Goal: Task Accomplishment & Management: Use online tool/utility

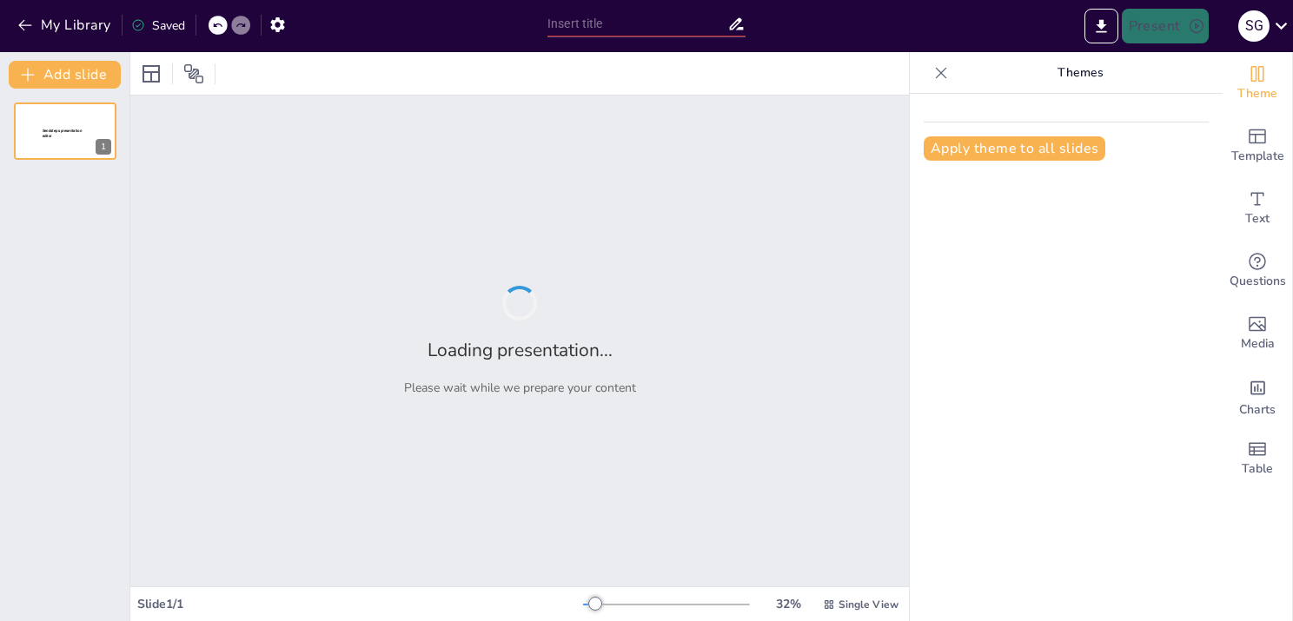
type input "Estructura y Función de la Faringe Humana en el Proceso Digestivo"
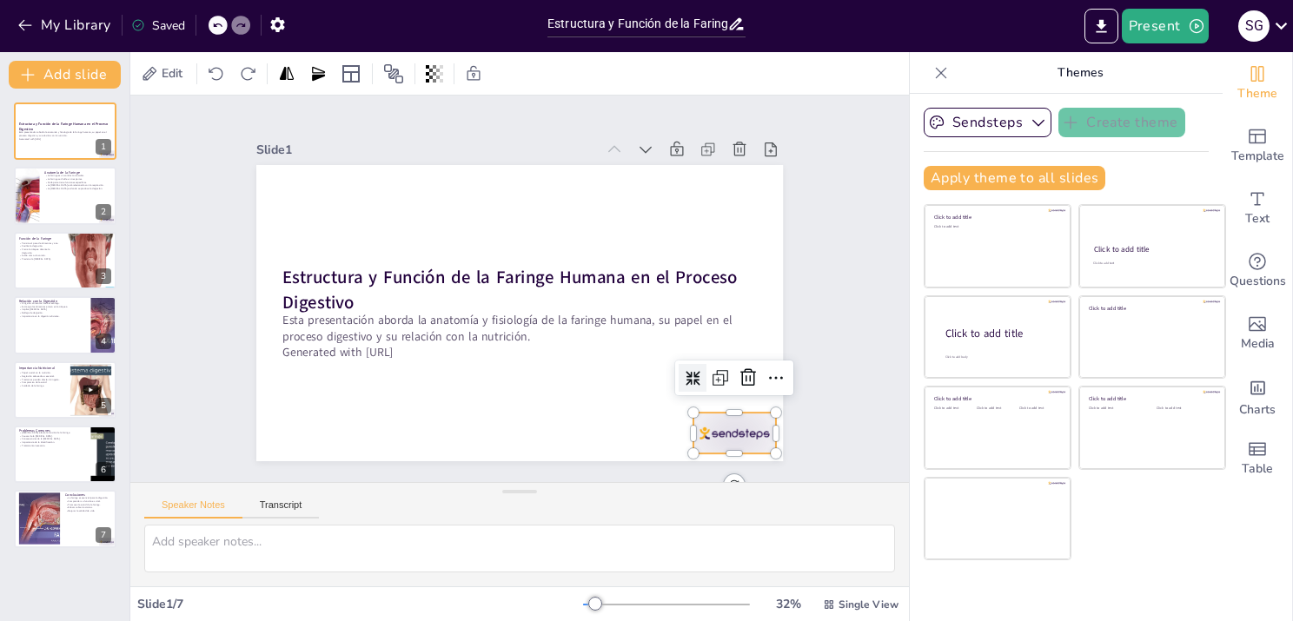
click at [312, 396] on div at bounding box center [269, 352] width 86 height 89
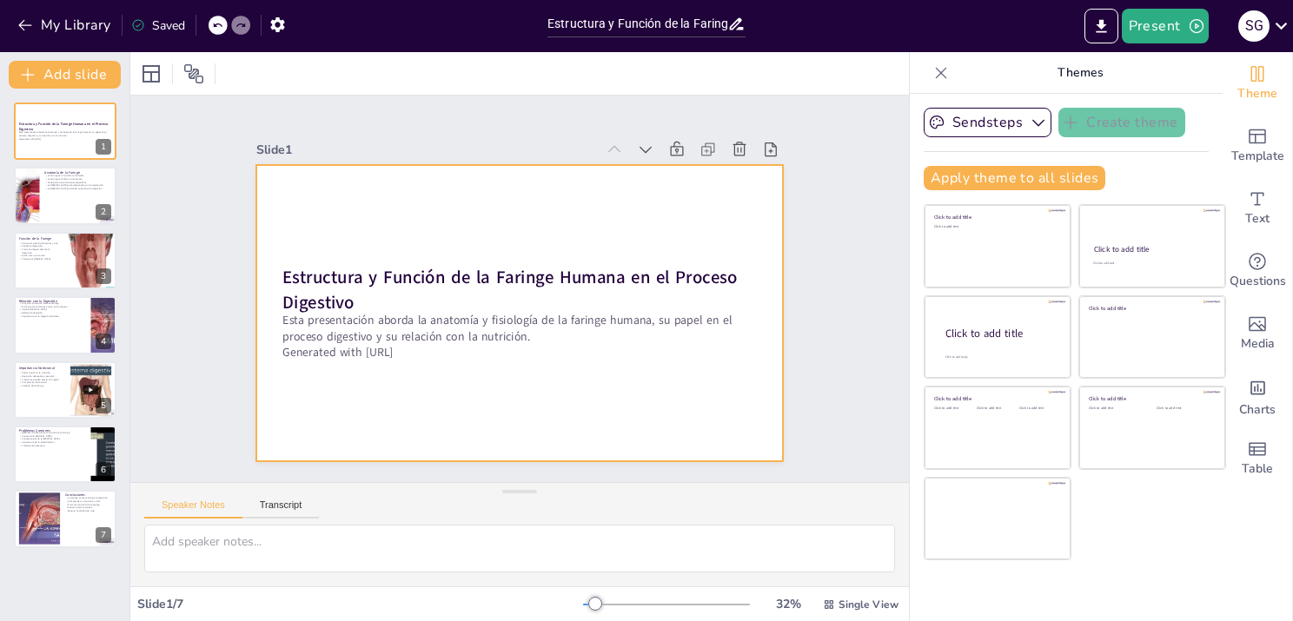
click at [347, 245] on div at bounding box center [495, 288] width 296 height 527
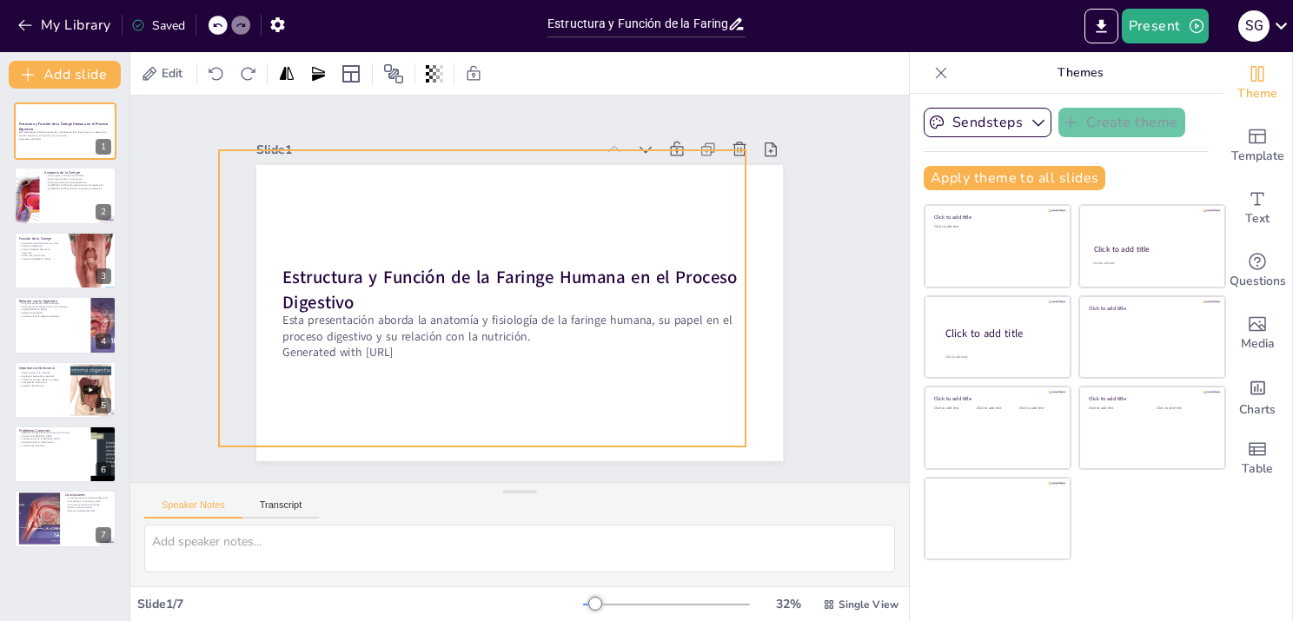
drag, startPoint x: 570, startPoint y: 373, endPoint x: 561, endPoint y: 348, distance: 25.8
click at [561, 194] on div "Estructura y Función de la Faringe Humana en el Proceso Digestivo Esta presenta…" at bounding box center [533, 166] width 524 height 56
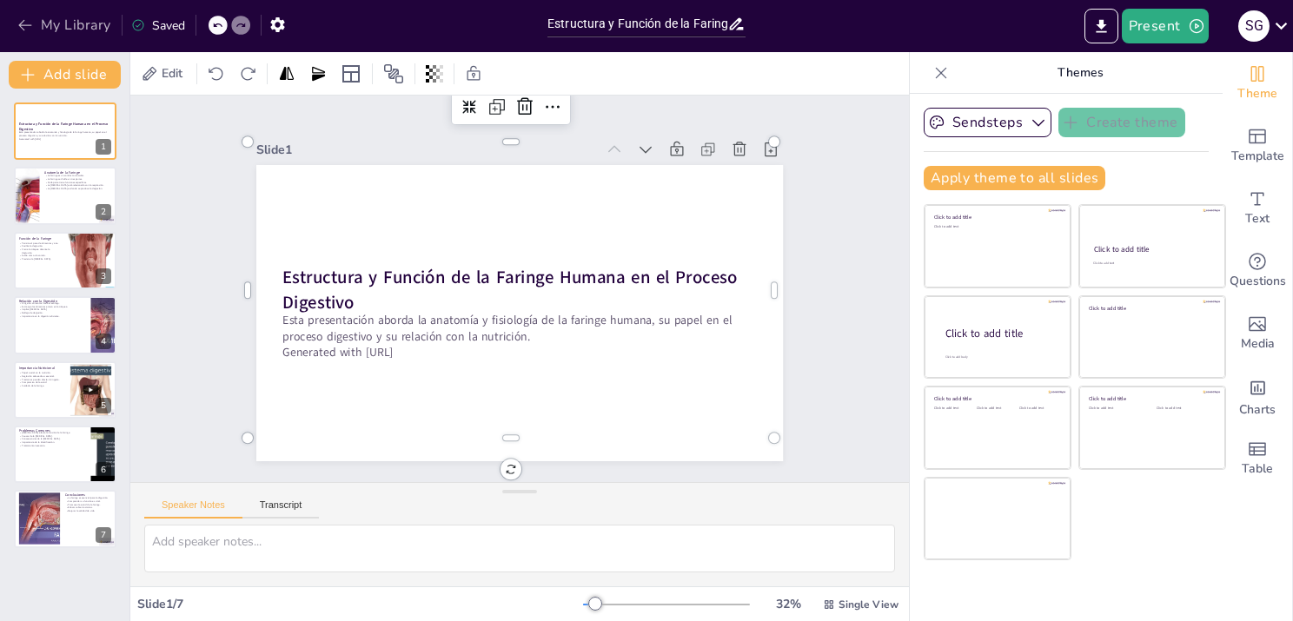
click at [24, 20] on icon "button" at bounding box center [24, 25] width 13 height 11
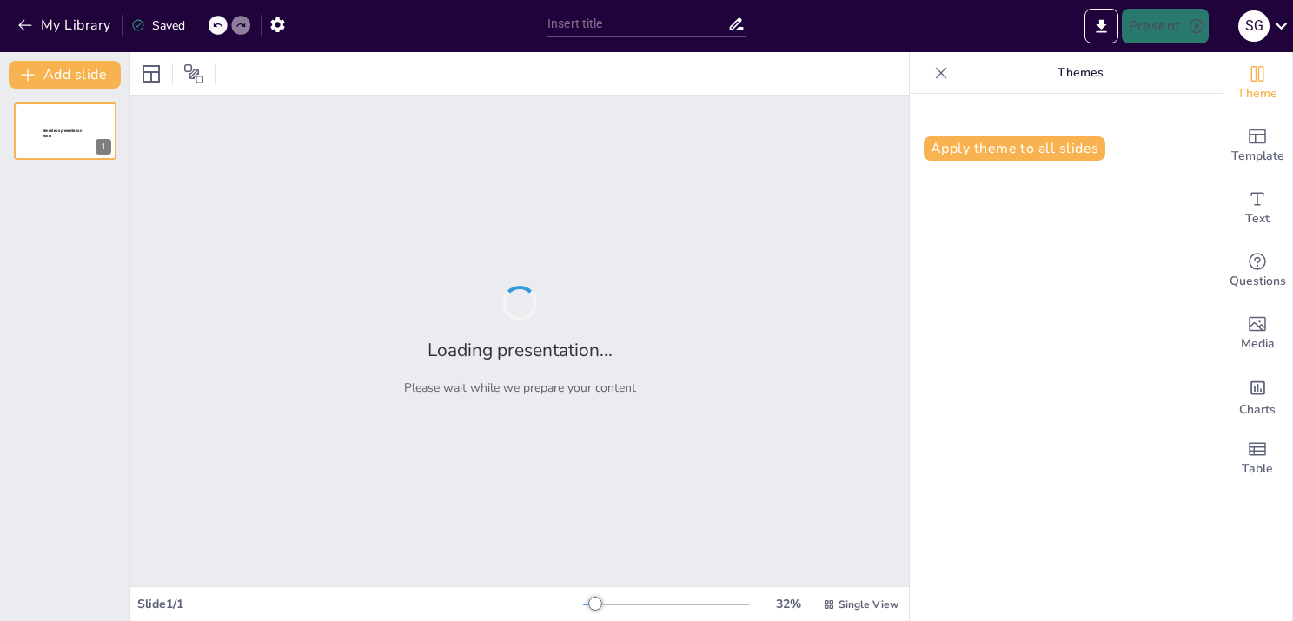
type input "Aspectos Anatómicos y Fisiológicos de la Faringe: Bibliografía en Nutrición"
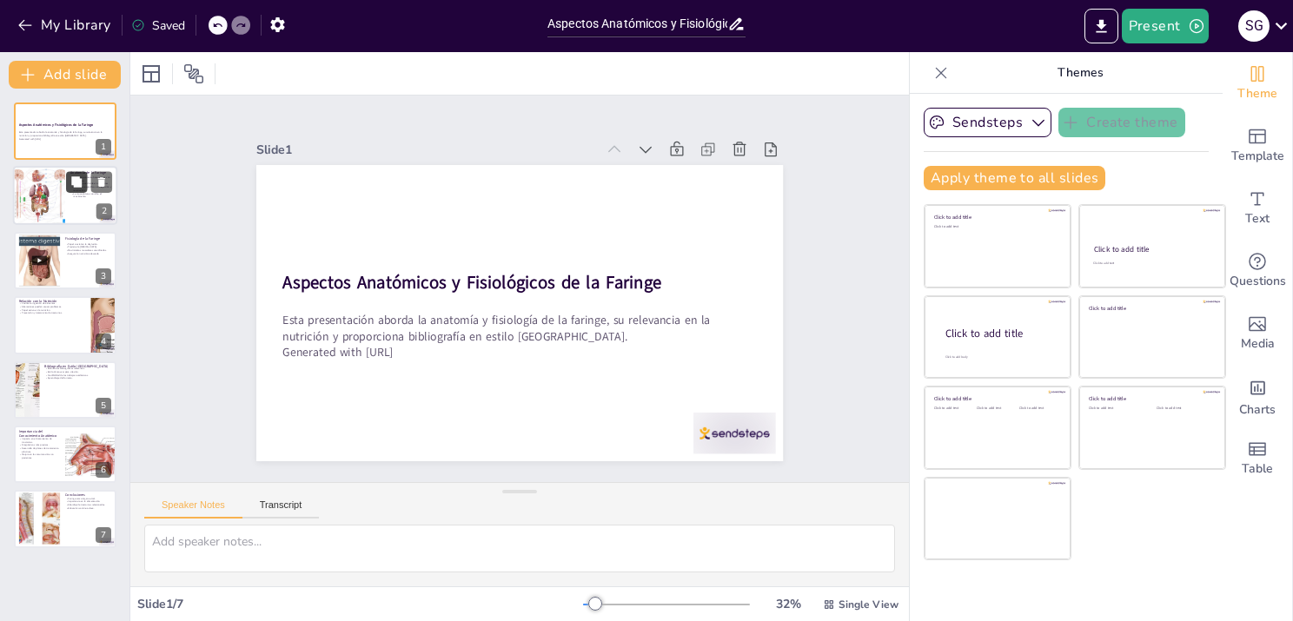
click at [84, 181] on button at bounding box center [76, 182] width 21 height 21
type textarea "La conexión entre la boca, nariz y esófago es vital para la función respiratori…"
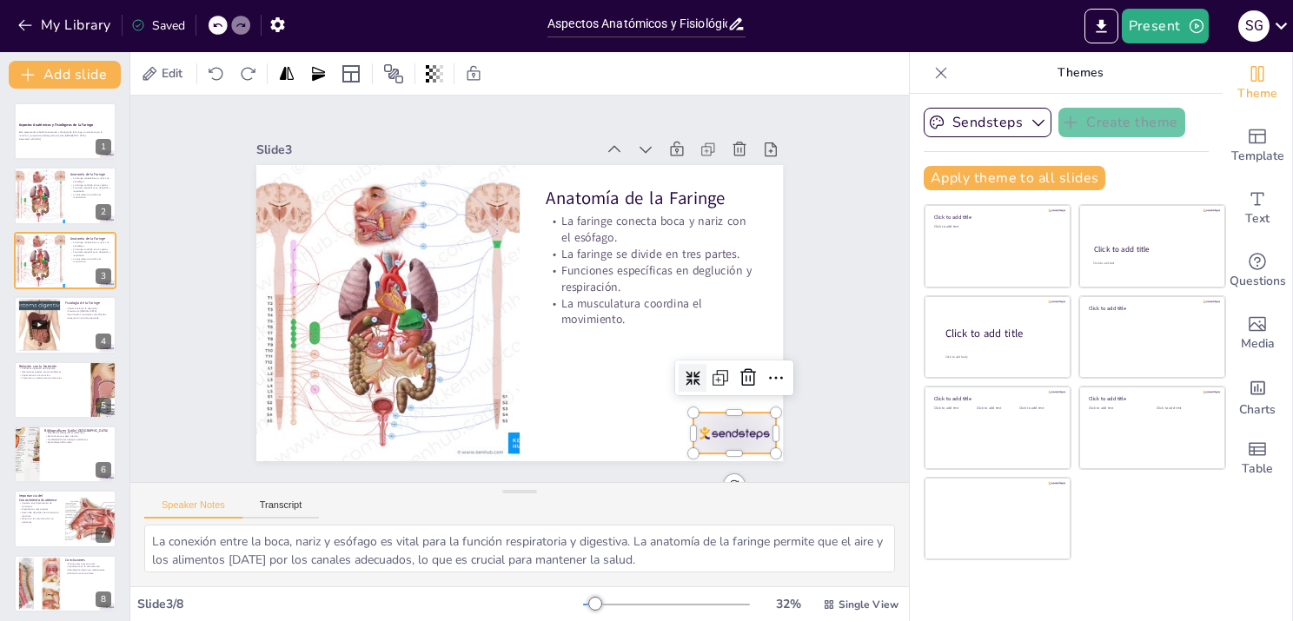
click at [701, 423] on div at bounding box center [734, 433] width 83 height 41
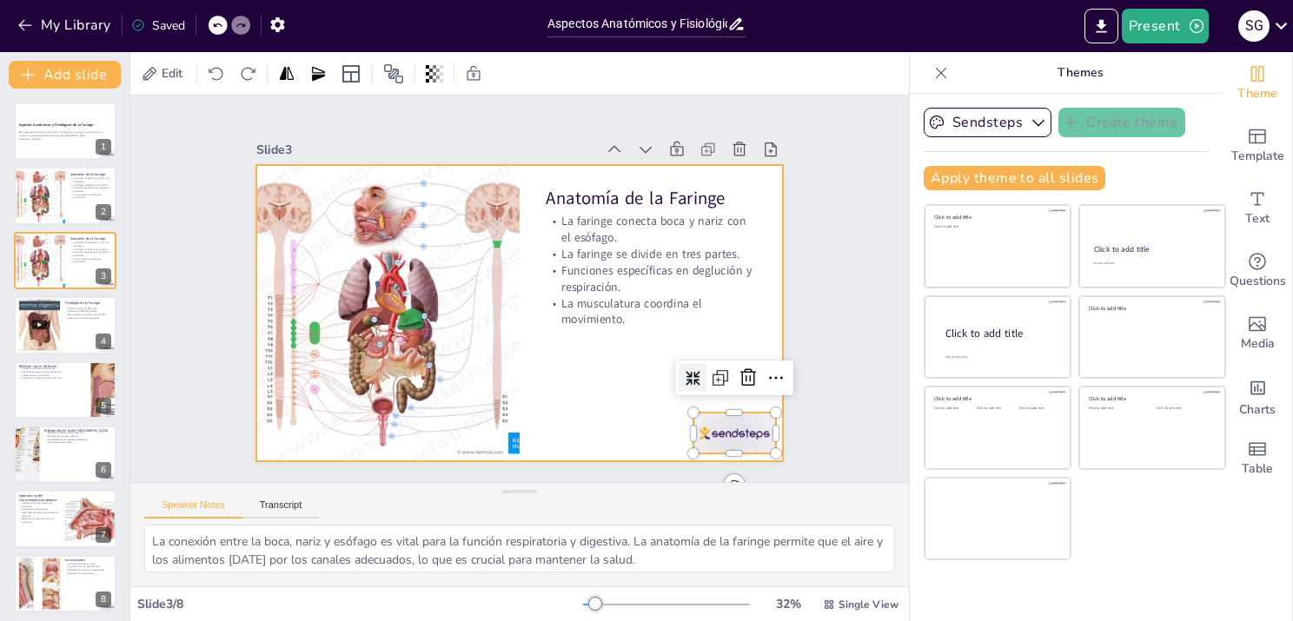
click at [593, 397] on div at bounding box center [519, 313] width 527 height 296
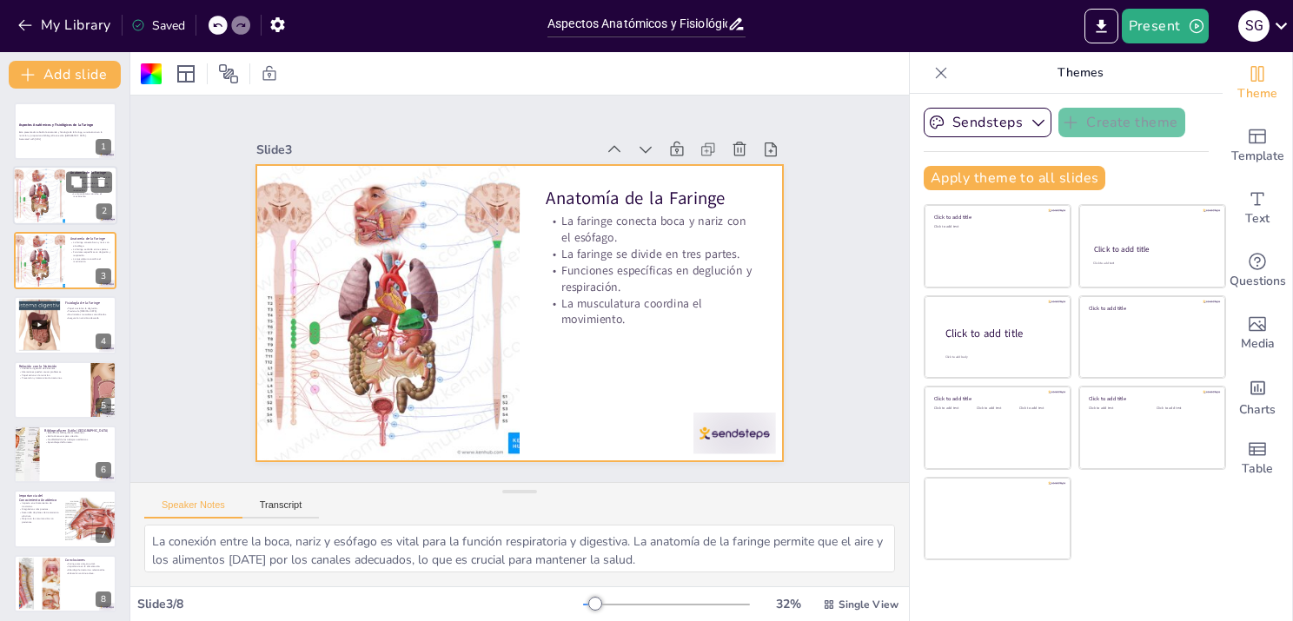
click at [89, 195] on p "La musculatura coordina el movimiento." at bounding box center [91, 195] width 42 height 6
click at [81, 220] on div at bounding box center [65, 196] width 104 height 59
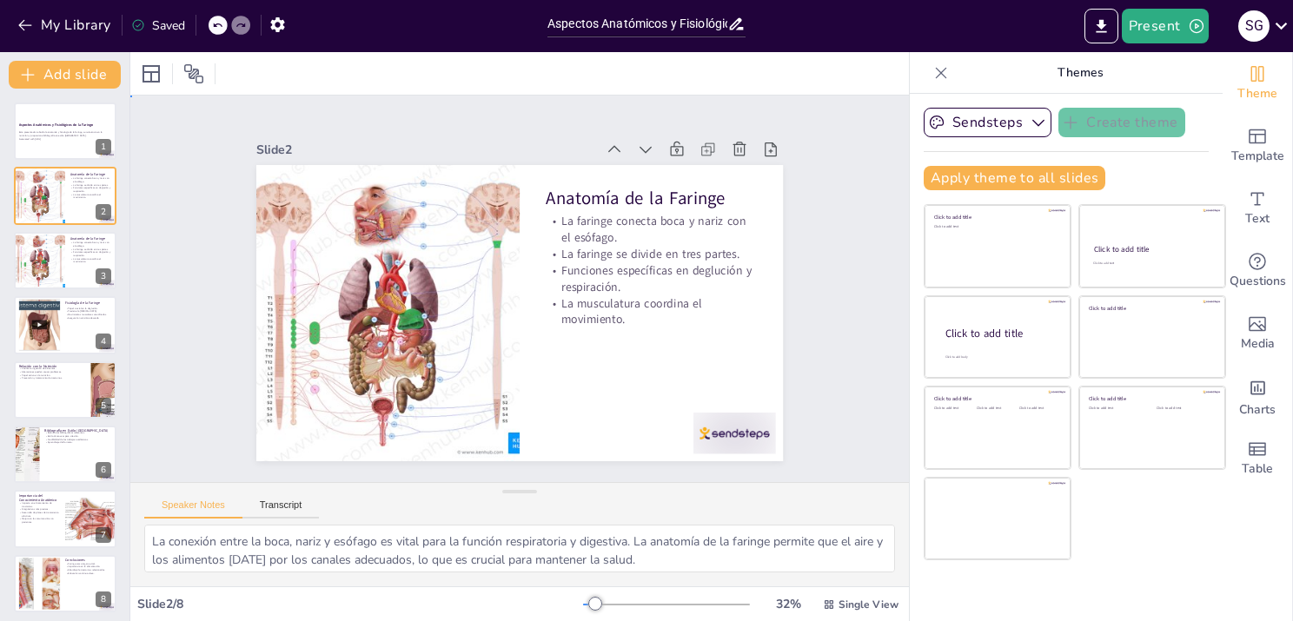
click at [836, 256] on div "Slide 1 Aspectos Anatómicos y Fisiológicos de la Faringe Esta presentación abor…" at bounding box center [519, 289] width 815 height 466
click at [832, 361] on div "Slide 1 Aspectos Anatómicos y Fisiológicos de la Faringe Esta presentación abor…" at bounding box center [519, 289] width 815 height 467
click at [163, 25] on div "Saved" at bounding box center [158, 25] width 54 height 17
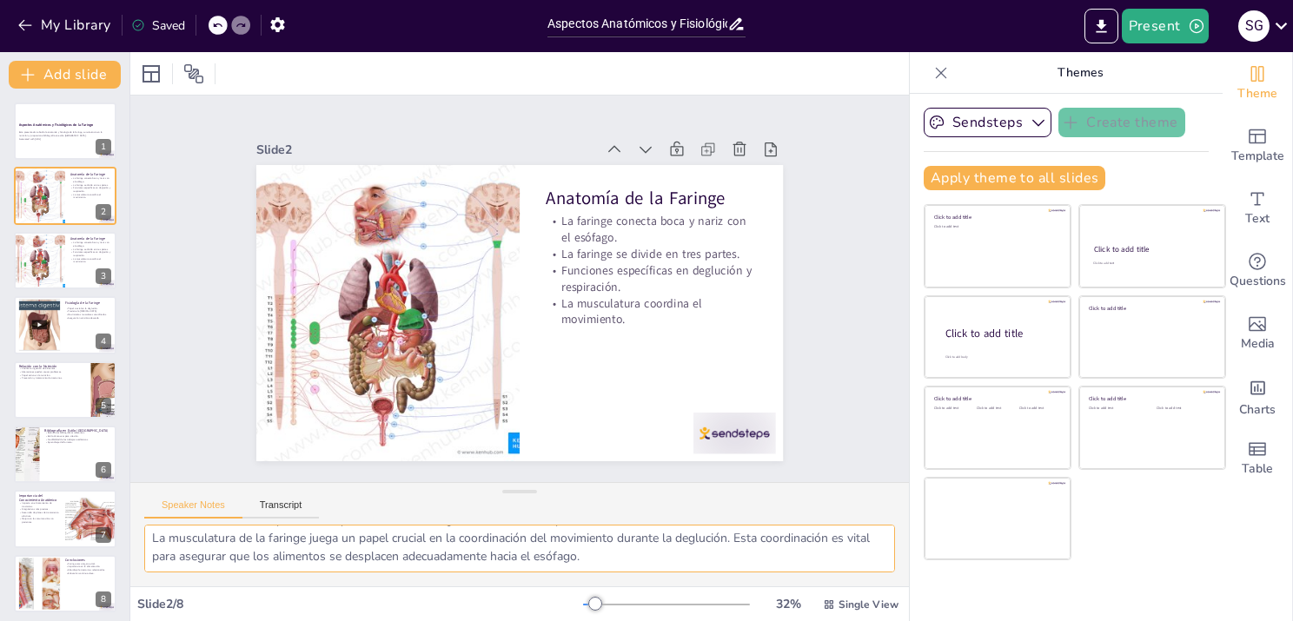
drag, startPoint x: 150, startPoint y: 539, endPoint x: 712, endPoint y: 569, distance: 562.2
click at [712, 569] on textarea "La conexión entre la boca, nariz y esófago es vital para la función respiratori…" at bounding box center [519, 549] width 751 height 48
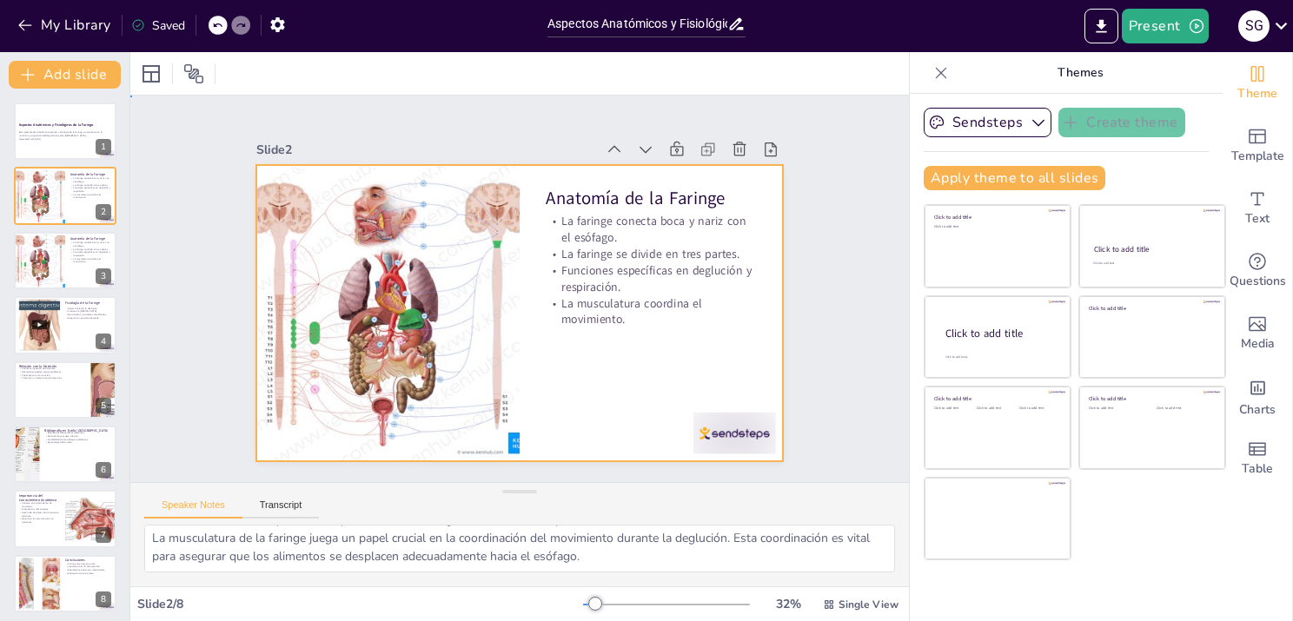
click at [606, 333] on div at bounding box center [519, 313] width 527 height 296
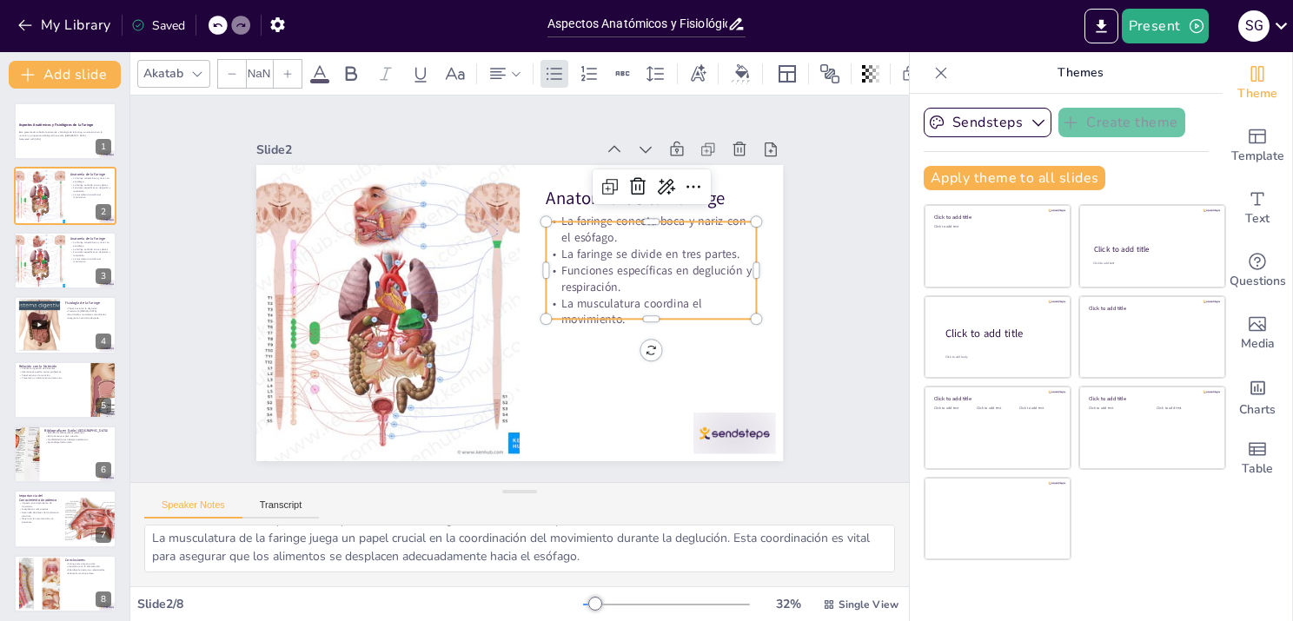
type input "32"
click at [631, 311] on p "La musculatura coordina el movimiento." at bounding box center [647, 325] width 213 height 55
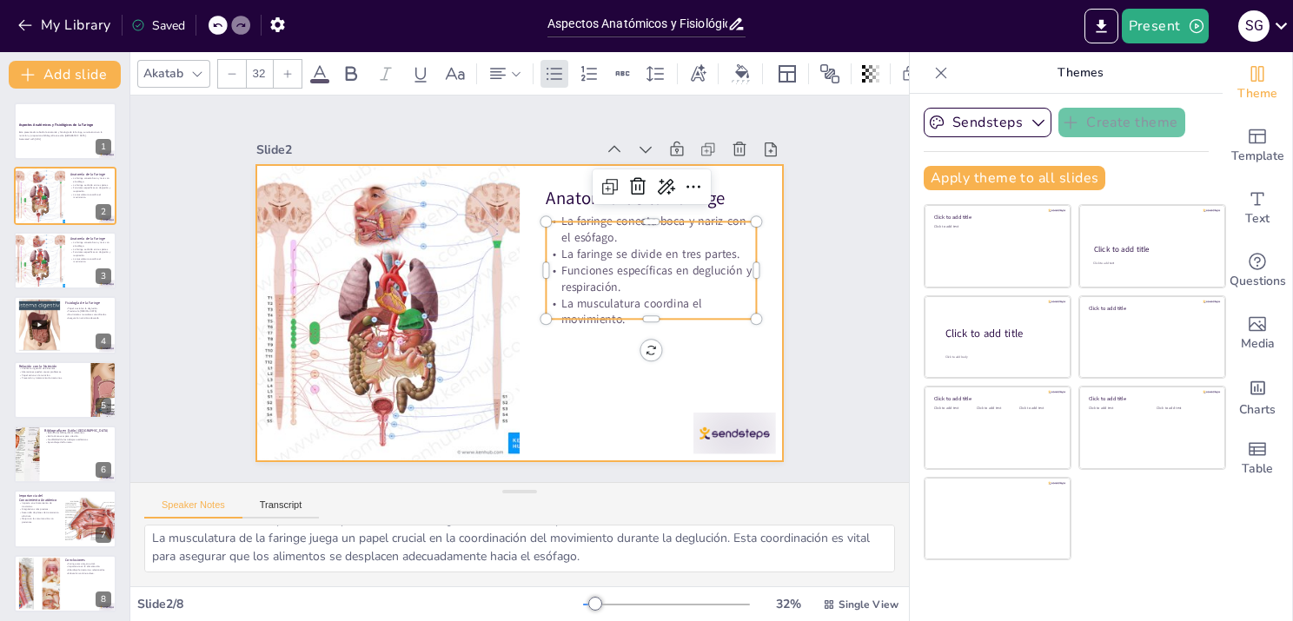
click at [613, 356] on div at bounding box center [519, 313] width 527 height 296
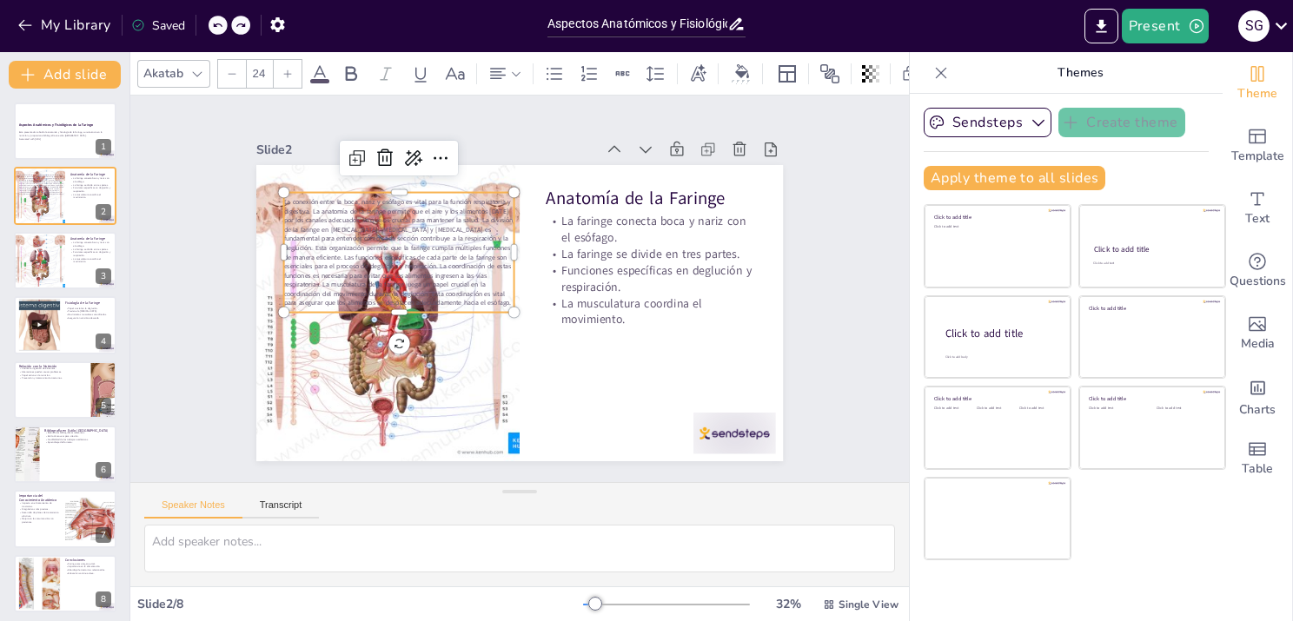
scroll to position [0, 0]
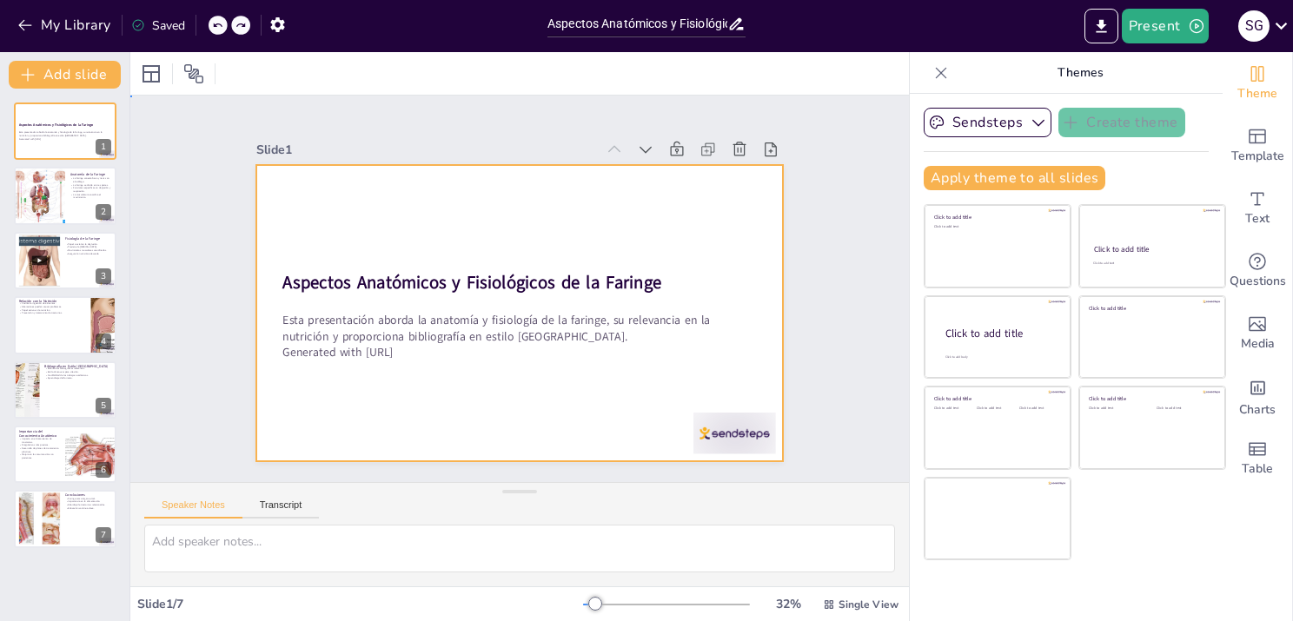
click at [399, 387] on div at bounding box center [519, 313] width 527 height 296
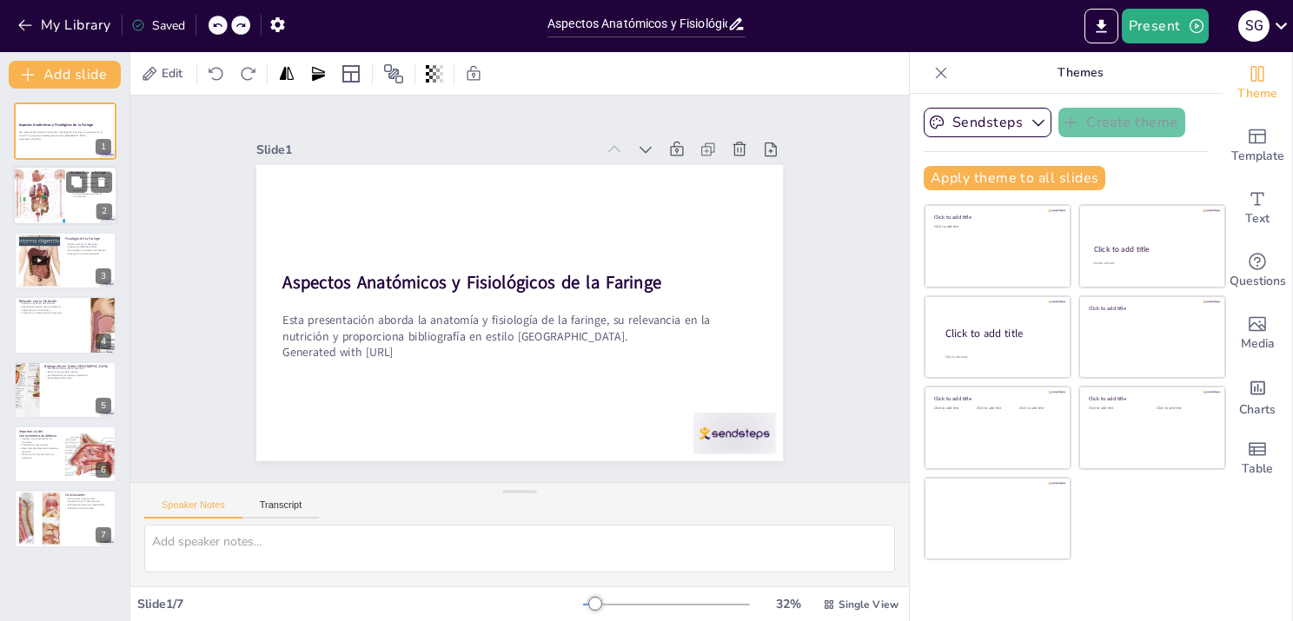
click at [76, 209] on div at bounding box center [65, 196] width 104 height 59
type textarea "La conexión entre la boca, nariz y esófago es vital para la función respiratori…"
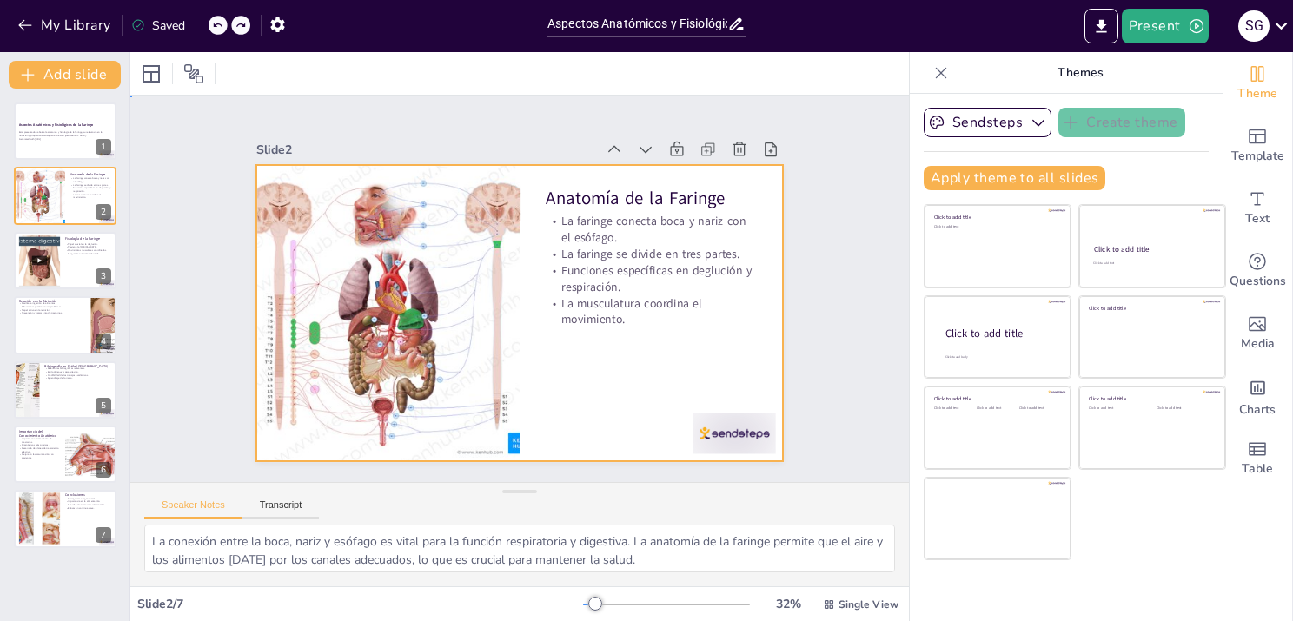
click at [582, 328] on div at bounding box center [517, 312] width 554 height 349
click at [1100, 30] on icon "Export to PowerPoint" at bounding box center [1101, 25] width 10 height 13
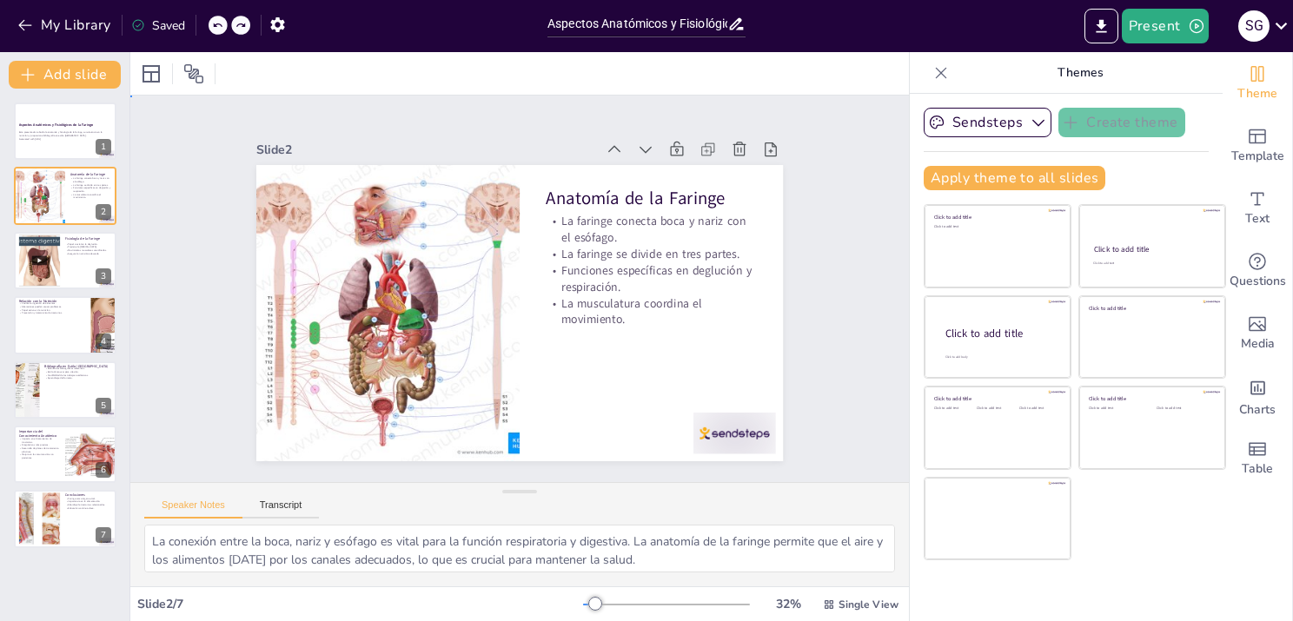
click at [448, 121] on div "Slide 1 Aspectos Anatómicos y Fisiológicos de la Faringe Esta presentación abor…" at bounding box center [520, 289] width 560 height 398
